Goal: Transaction & Acquisition: Purchase product/service

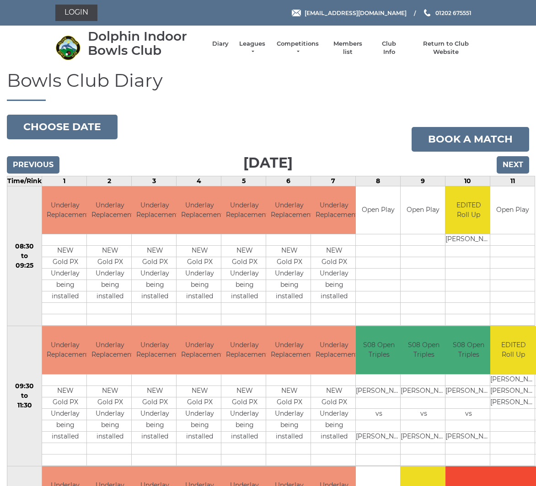
click at [64, 14] on link "Login" at bounding box center [76, 13] width 42 height 16
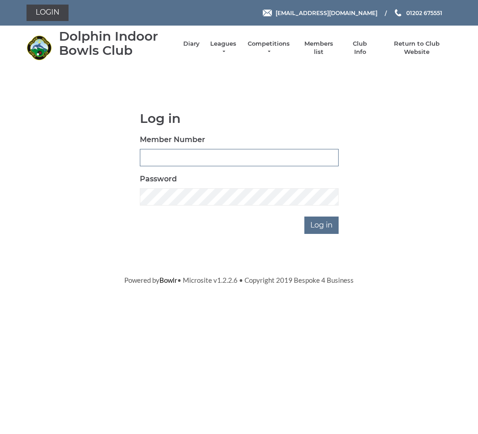
type input "3742"
click at [322, 224] on input "Log in" at bounding box center [321, 225] width 34 height 17
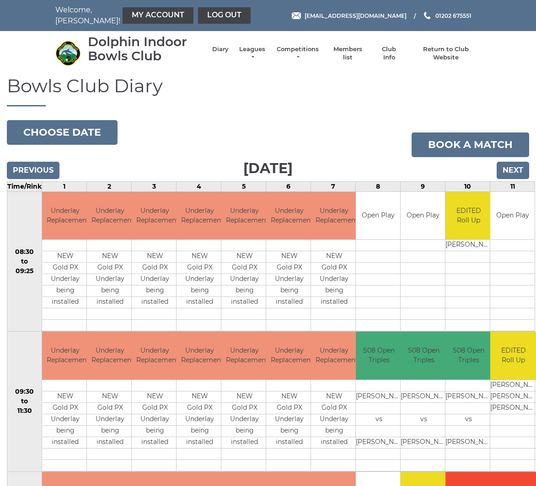
click at [123, 20] on link "My Account" at bounding box center [158, 15] width 71 height 16
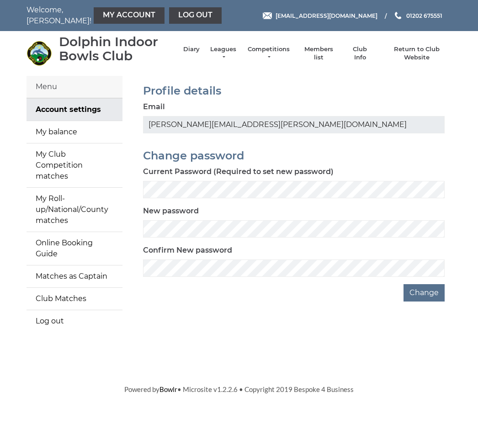
click at [61, 137] on link "My balance" at bounding box center [75, 132] width 96 height 22
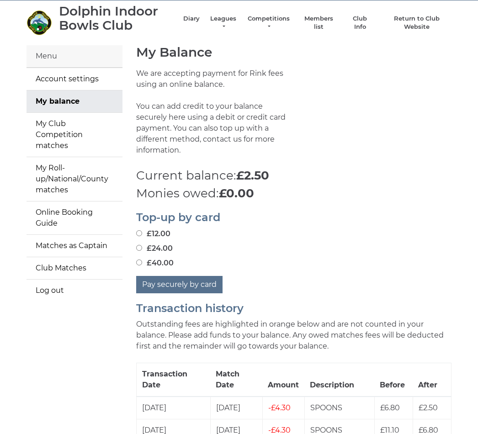
scroll to position [11, 0]
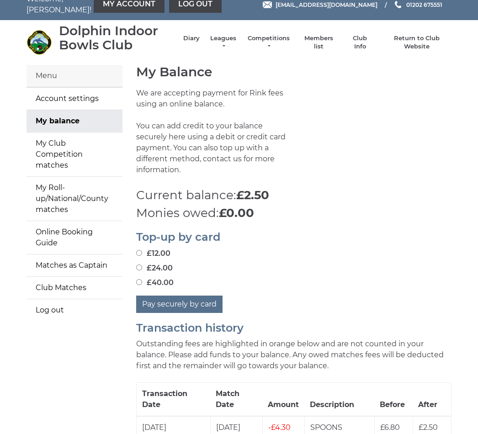
click at [137, 277] on label "£40.00" at bounding box center [154, 282] width 37 height 11
click at [137, 279] on input "£40.00" at bounding box center [139, 282] width 6 height 6
radio input "true"
click at [185, 296] on button "Pay securely by card" at bounding box center [179, 304] width 86 height 17
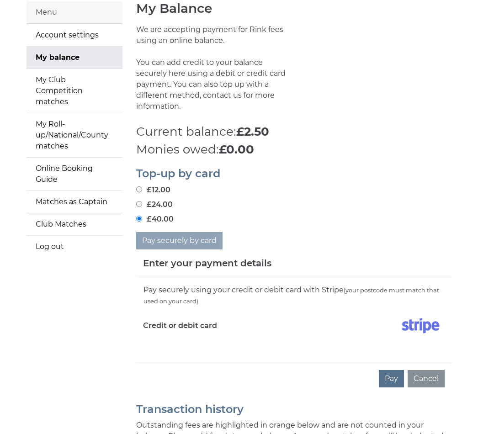
scroll to position [75, 0]
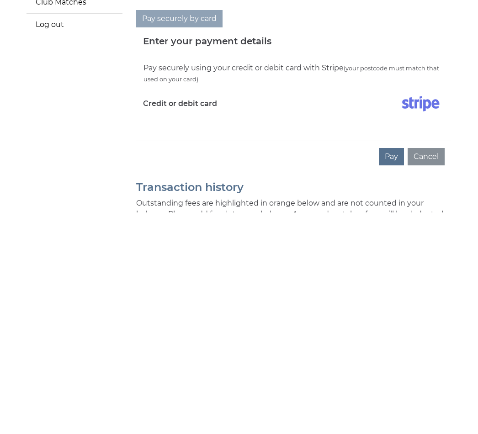
click at [392, 370] on button "Pay" at bounding box center [391, 378] width 25 height 17
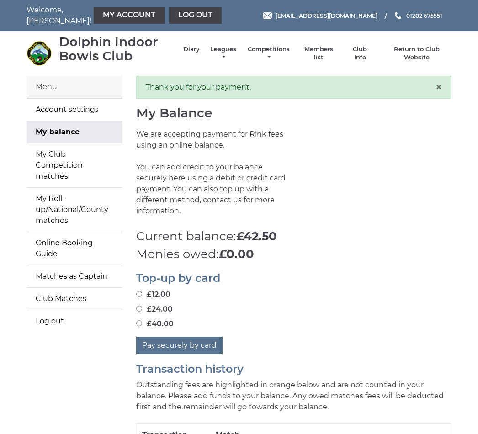
click at [321, 52] on link "Members list" at bounding box center [318, 53] width 38 height 16
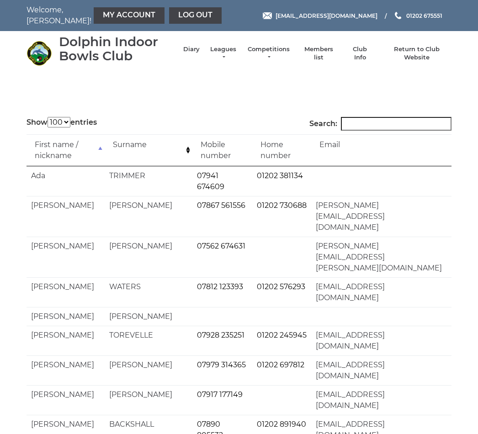
select select "100"
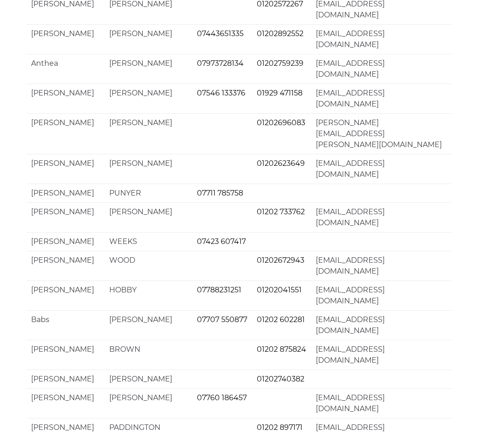
scroll to position [2159, 0]
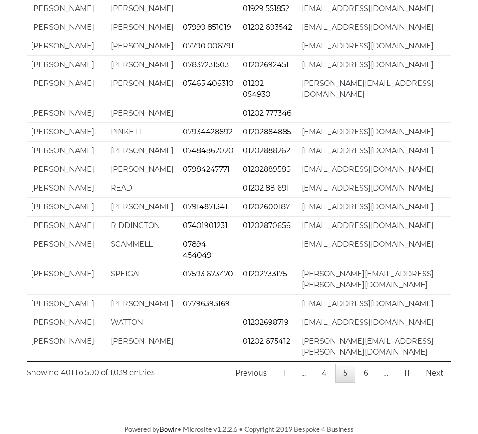
click at [369, 383] on link "6" at bounding box center [366, 373] width 20 height 19
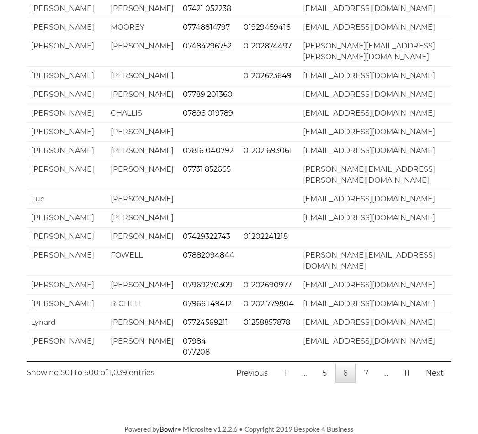
click at [368, 383] on link "7" at bounding box center [367, 373] width 20 height 19
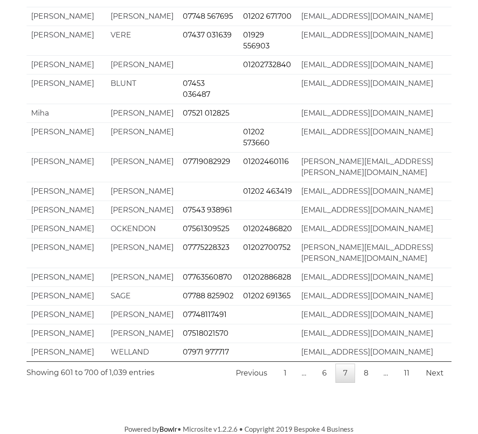
scroll to position [2181, 0]
click at [363, 383] on link "8" at bounding box center [366, 373] width 20 height 19
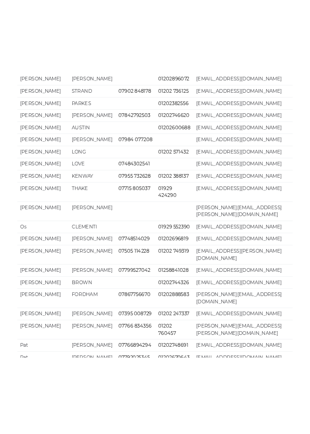
scroll to position [675, 0]
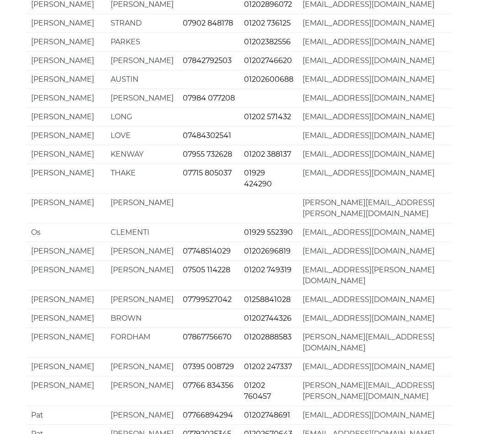
click at [420, 290] on td "[EMAIL_ADDRESS][DOMAIN_NAME]" at bounding box center [375, 299] width 154 height 19
